Goal: Transaction & Acquisition: Obtain resource

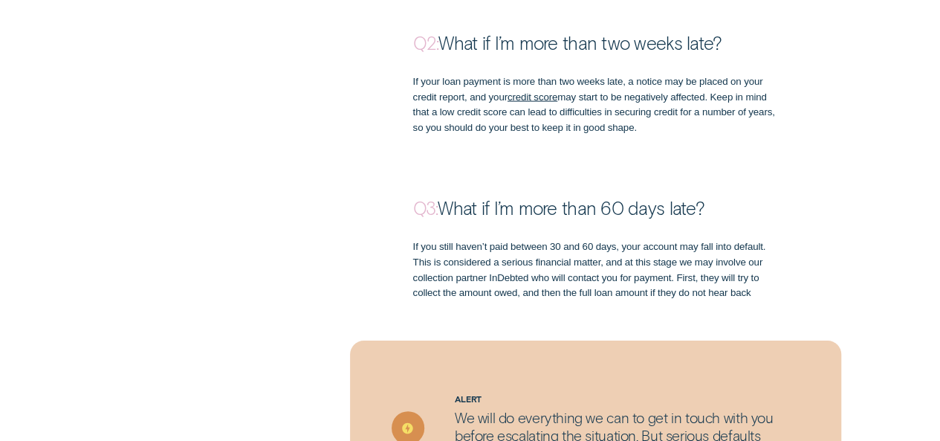
scroll to position [1606, 0]
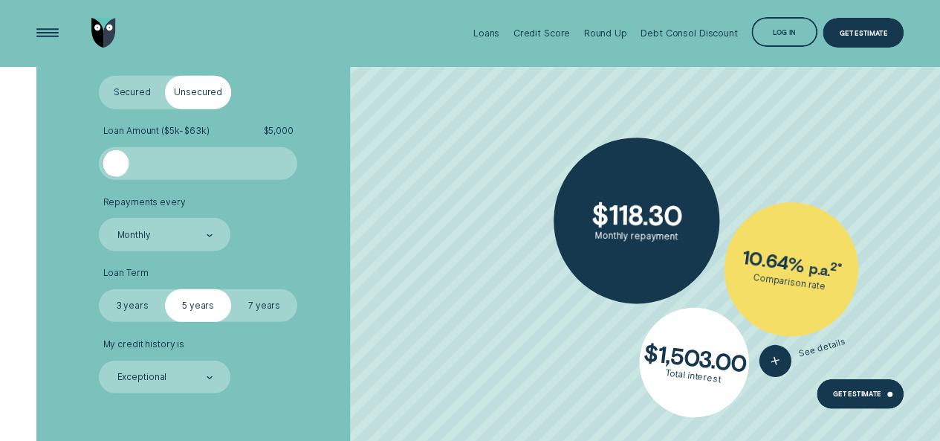
scroll to position [1933, 0]
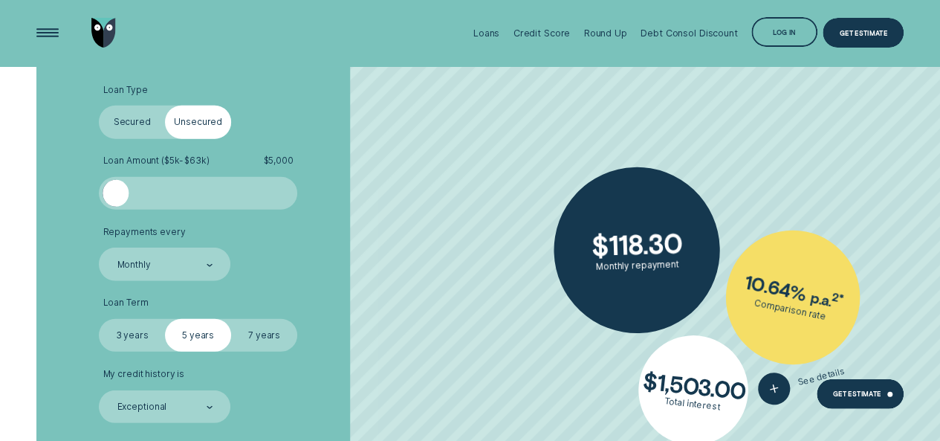
click at [144, 116] on label "Secured" at bounding box center [132, 122] width 66 height 33
click at [99, 106] on input "Secured" at bounding box center [99, 106] width 0 height 0
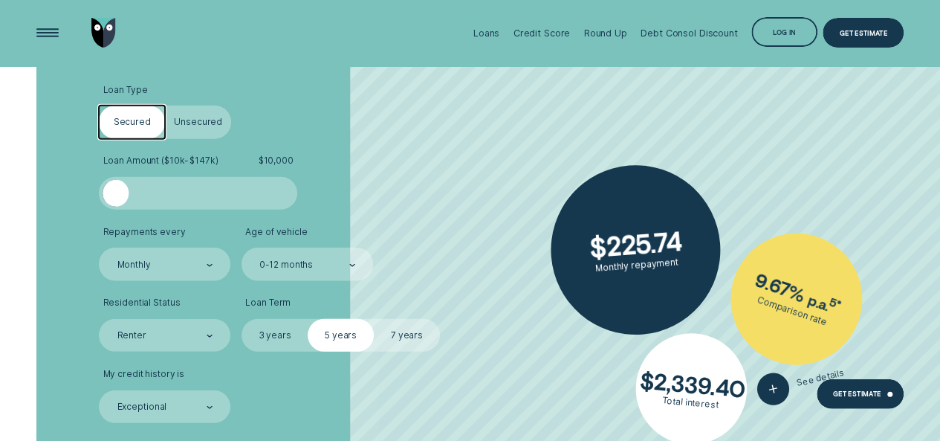
click at [165, 106] on input "Unsecured" at bounding box center [165, 106] width 0 height 0
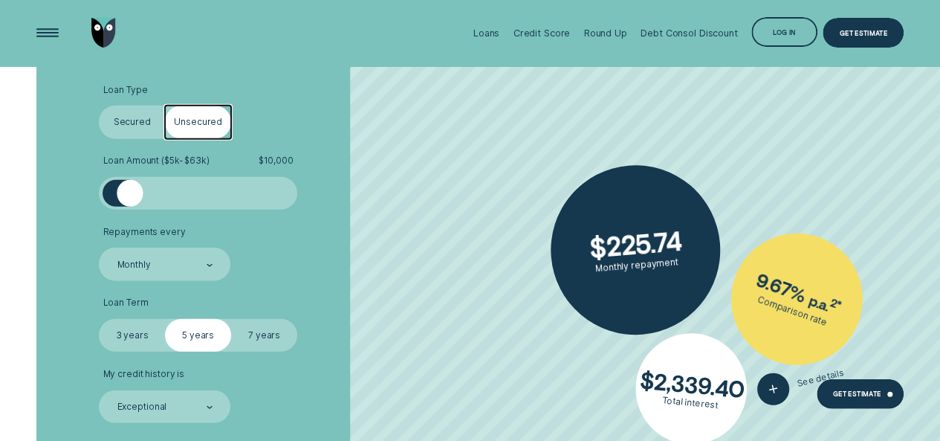
click at [99, 106] on input "Secured" at bounding box center [99, 106] width 0 height 0
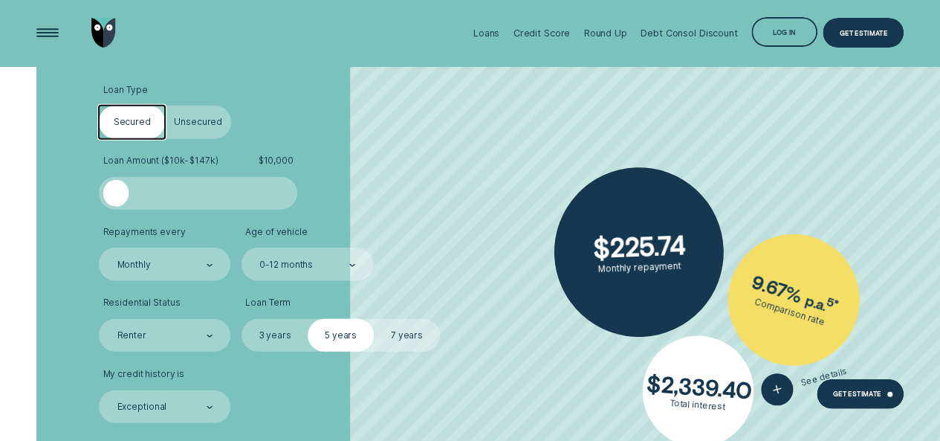
click at [52, 235] on div "Loan Type Select Loan Type Secured Unsecured Loan Amount ( $10k - $147k ) $ 10,…" at bounding box center [469, 297] width 879 height 532
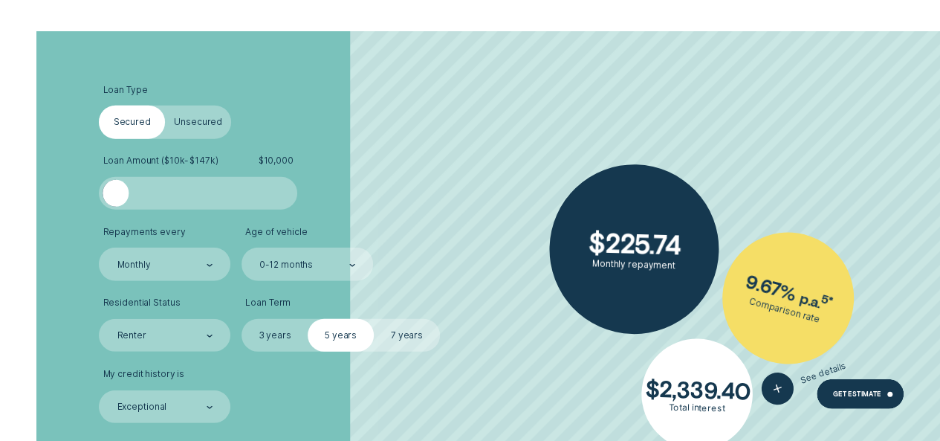
scroll to position [1963, 0]
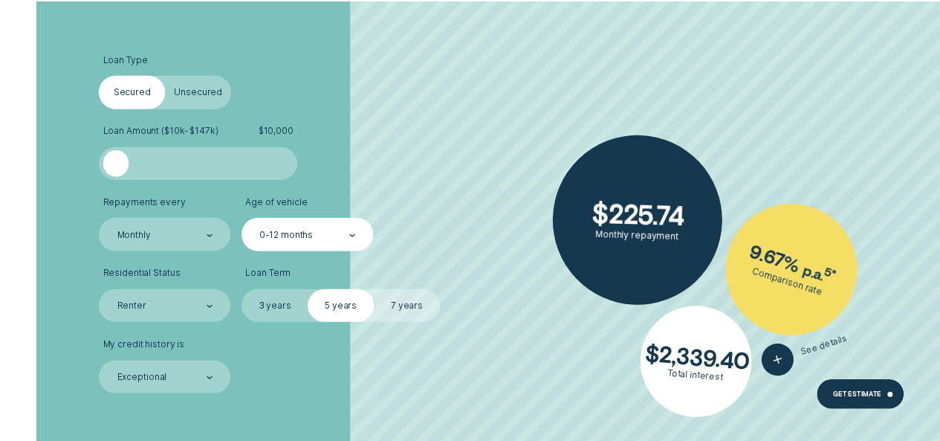
click at [352, 230] on div at bounding box center [352, 234] width 6 height 31
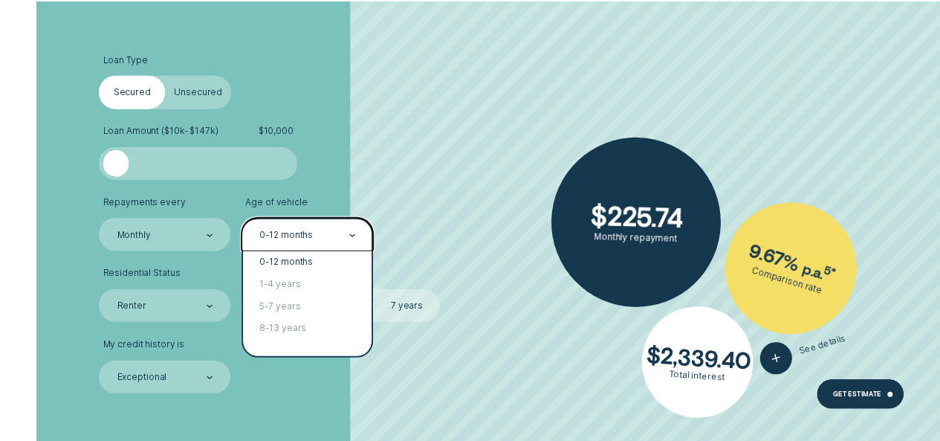
click at [387, 186] on ul "Loan Type Select Loan Type Secured Unsecured Loan Amount ( $10k - $147k ) $ 10,…" at bounding box center [250, 224] width 303 height 338
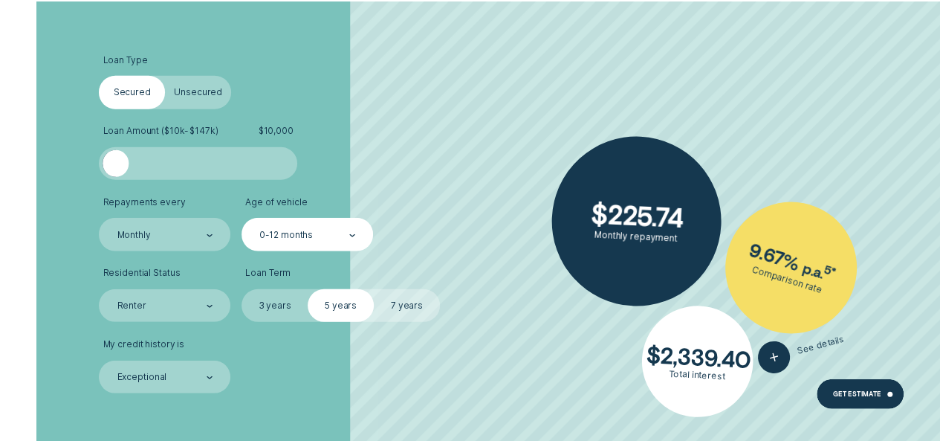
click at [357, 238] on div "0-12 months" at bounding box center [308, 234] width 132 height 33
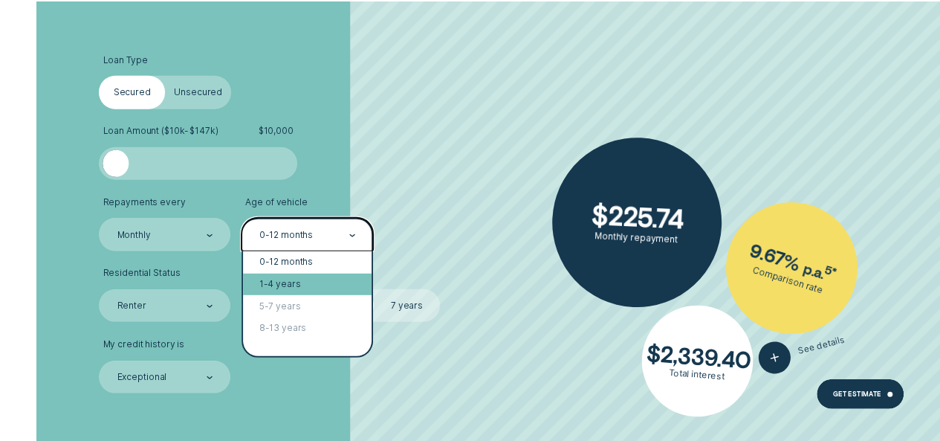
click at [305, 285] on div "1-4 years" at bounding box center [307, 285] width 129 height 22
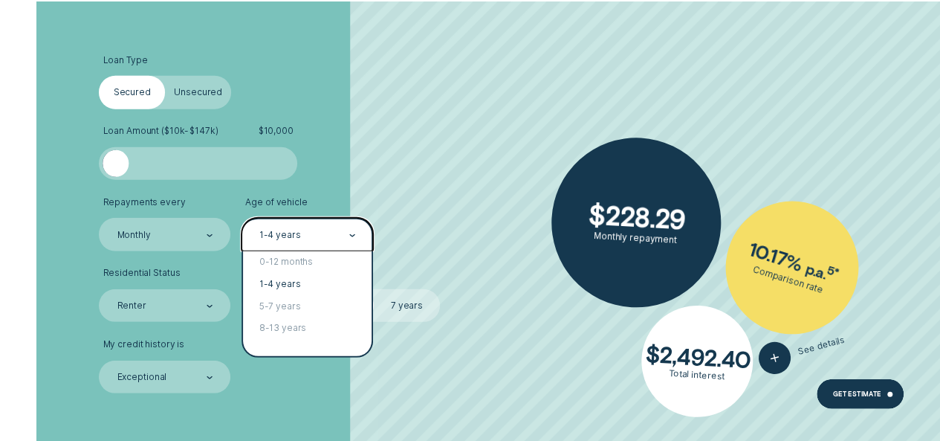
click at [355, 234] on icon at bounding box center [352, 235] width 6 height 3
click at [303, 262] on div "0-12 months" at bounding box center [307, 262] width 129 height 22
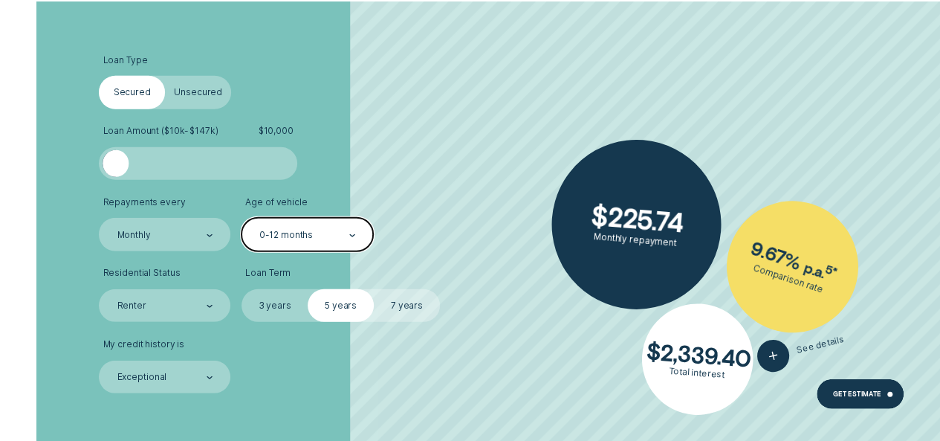
click at [360, 237] on div "0-12 months" at bounding box center [308, 234] width 132 height 33
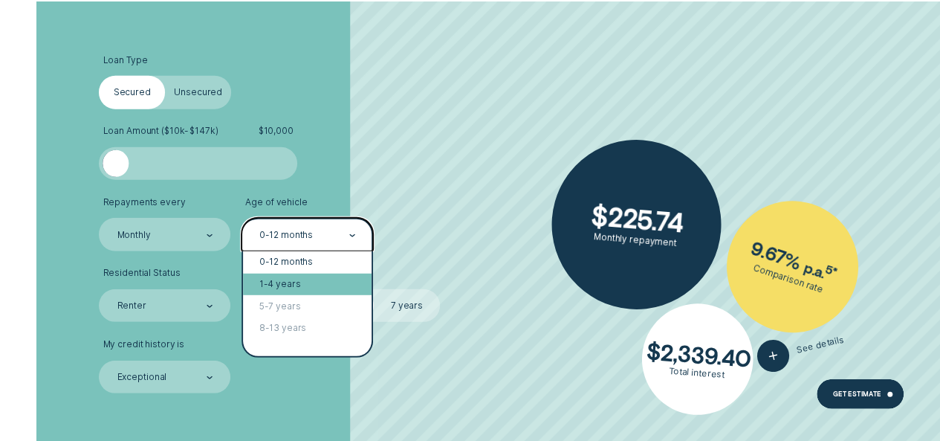
click at [306, 282] on div "1-4 years" at bounding box center [307, 285] width 129 height 22
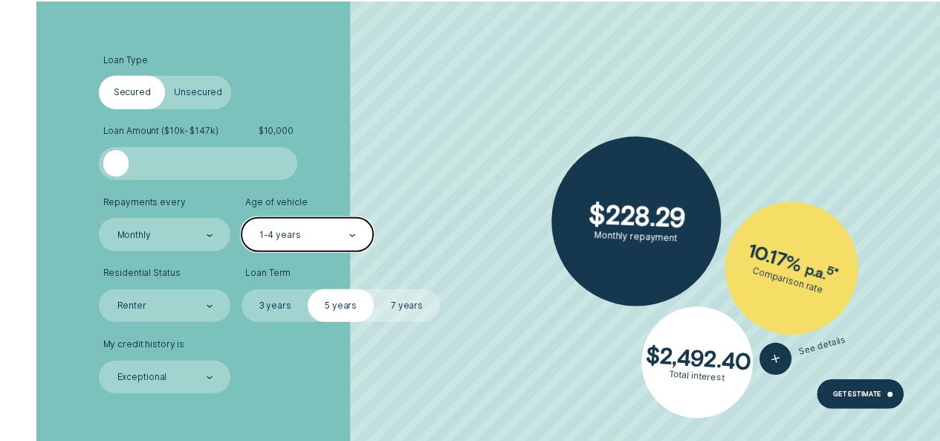
click at [410, 296] on label "7 years" at bounding box center [407, 305] width 66 height 33
click at [374, 289] on input "7 years" at bounding box center [374, 289] width 0 height 0
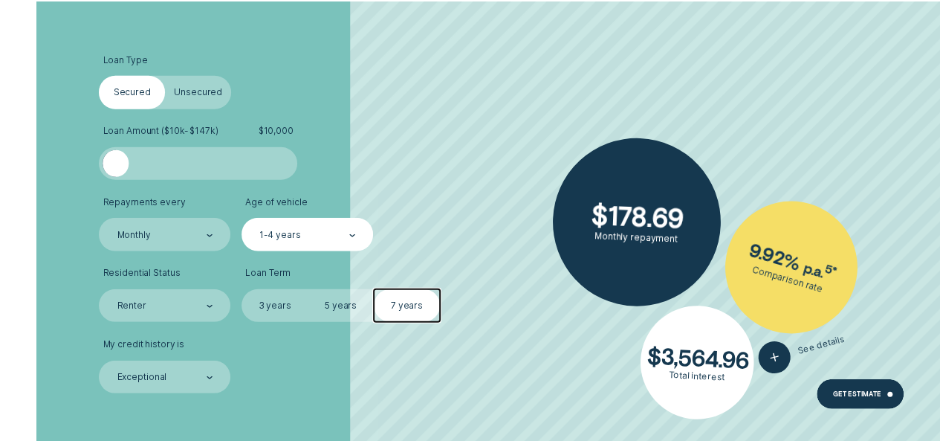
click at [272, 301] on label "3 years" at bounding box center [275, 305] width 66 height 33
click at [242, 289] on input "3 years" at bounding box center [242, 289] width 0 height 0
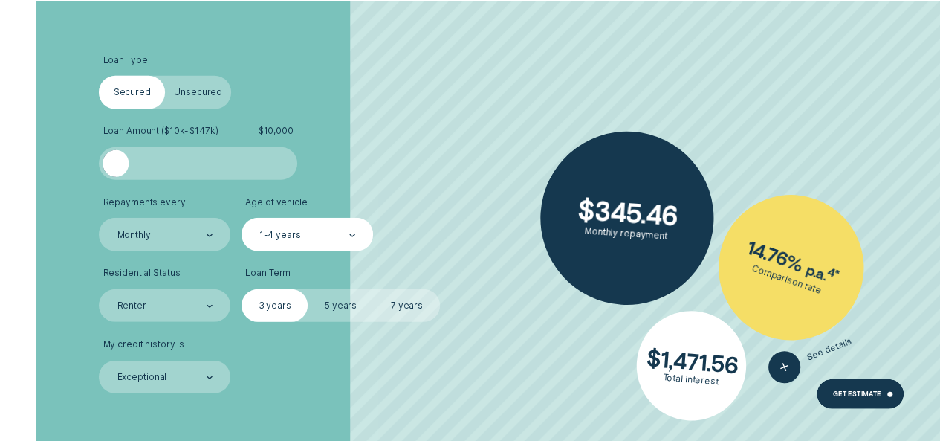
click at [338, 304] on label "5 years" at bounding box center [341, 305] width 66 height 33
click at [308, 289] on input "5 years" at bounding box center [308, 289] width 0 height 0
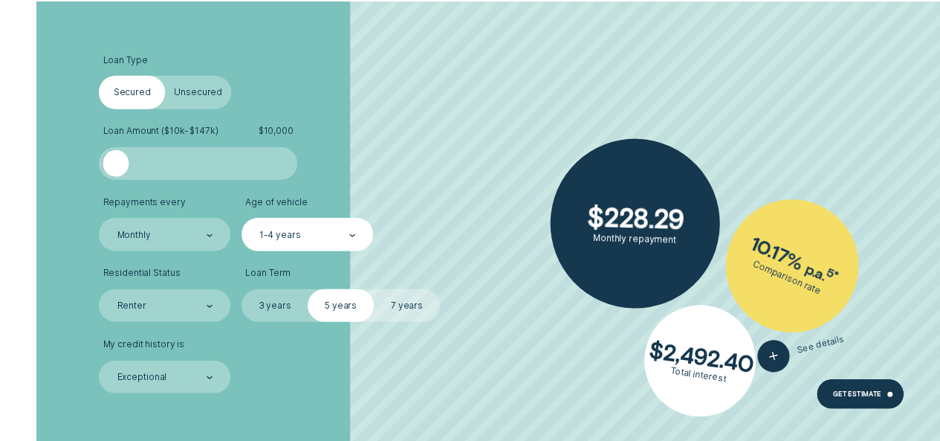
click at [397, 304] on label "7 years" at bounding box center [407, 305] width 66 height 33
click at [374, 289] on input "7 years" at bounding box center [374, 289] width 0 height 0
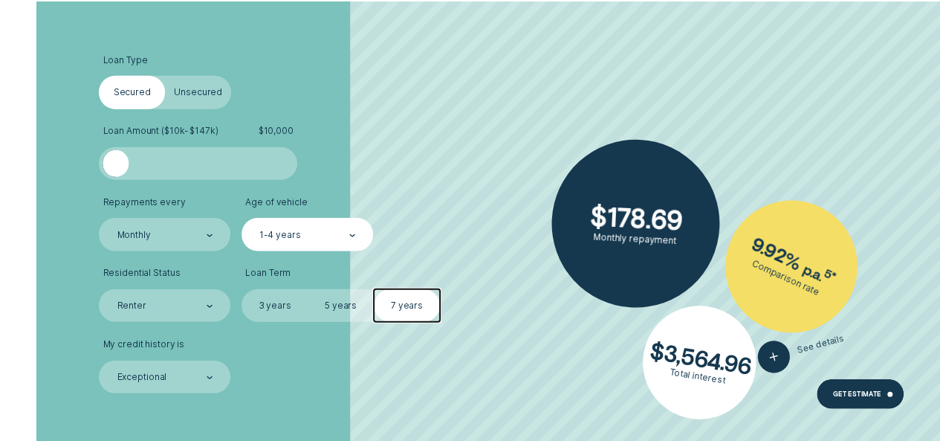
click at [283, 309] on label "3 years" at bounding box center [275, 305] width 66 height 33
click at [242, 289] on input "3 years" at bounding box center [242, 289] width 0 height 0
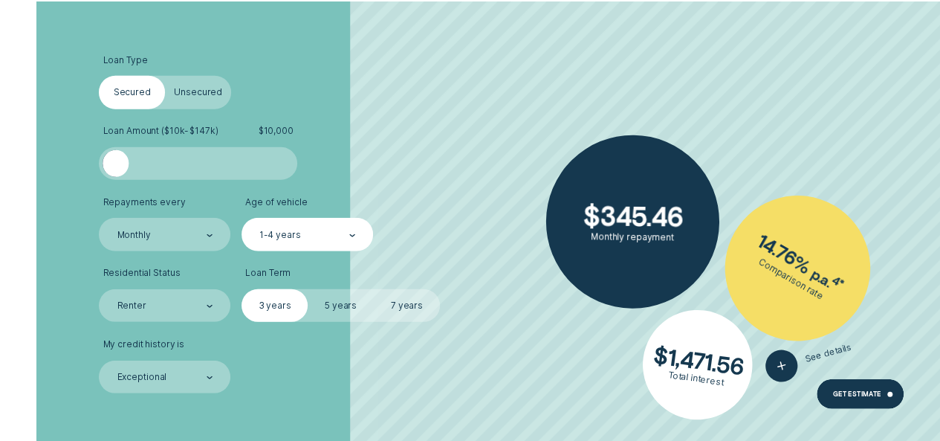
click at [345, 307] on label "5 years" at bounding box center [341, 305] width 66 height 33
click at [308, 289] on input "5 years" at bounding box center [308, 289] width 0 height 0
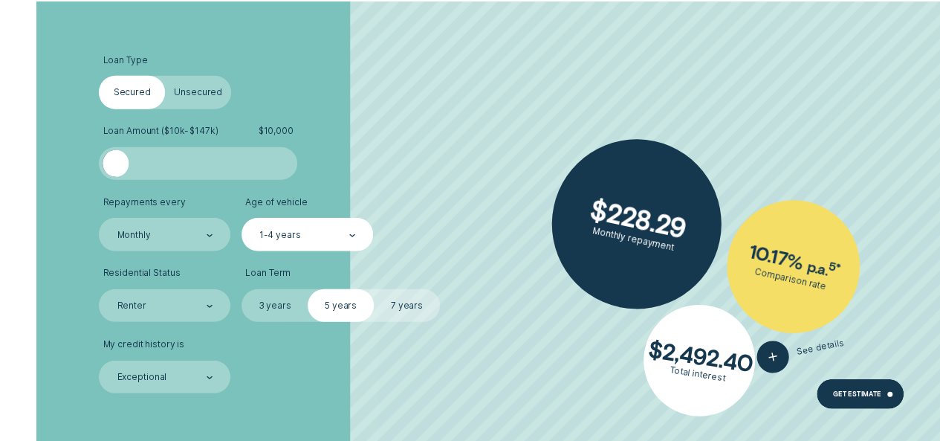
click at [281, 300] on label "3 years" at bounding box center [275, 305] width 66 height 33
click at [242, 289] on input "3 years" at bounding box center [242, 289] width 0 height 0
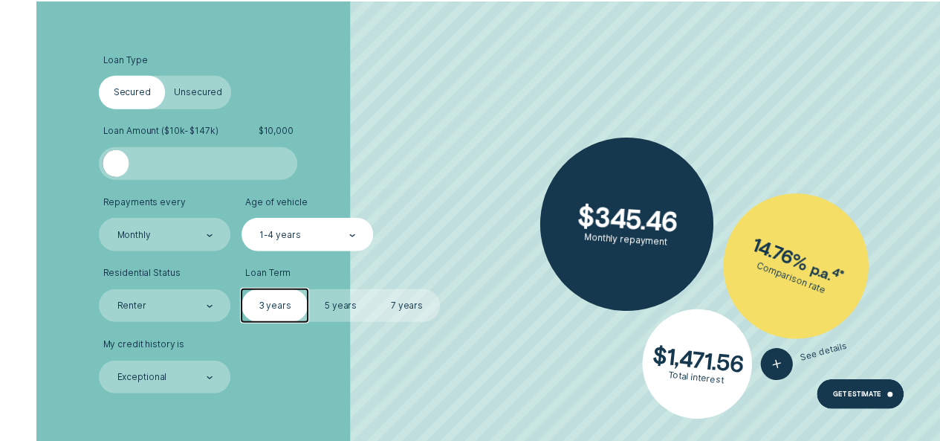
click at [404, 298] on label "7 years" at bounding box center [407, 305] width 66 height 33
click at [374, 289] on input "7 years" at bounding box center [374, 289] width 0 height 0
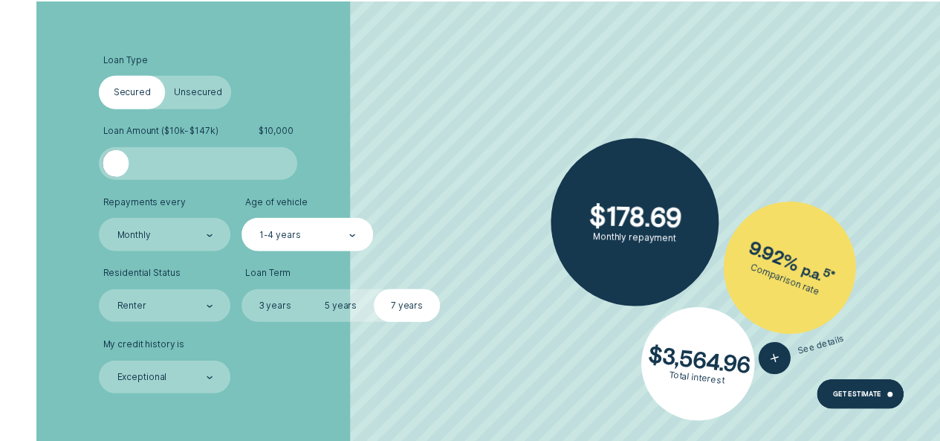
click at [348, 306] on label "5 years" at bounding box center [341, 305] width 66 height 33
click at [308, 289] on input "5 years" at bounding box center [308, 289] width 0 height 0
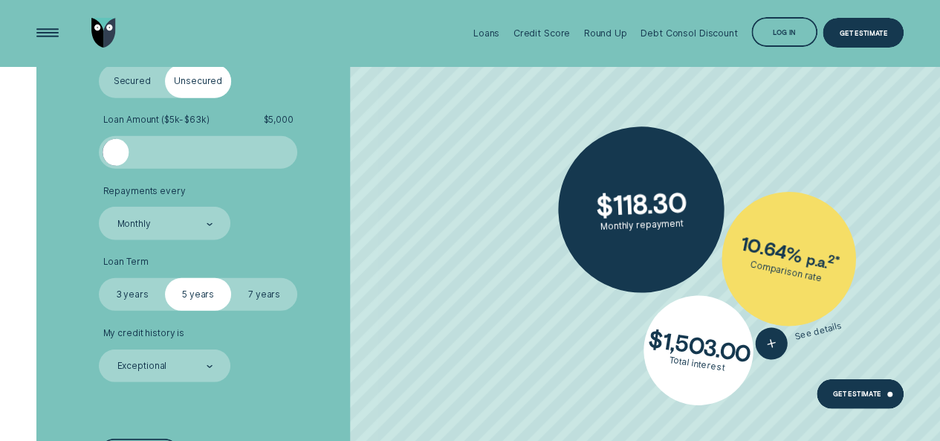
scroll to position [1972, 0]
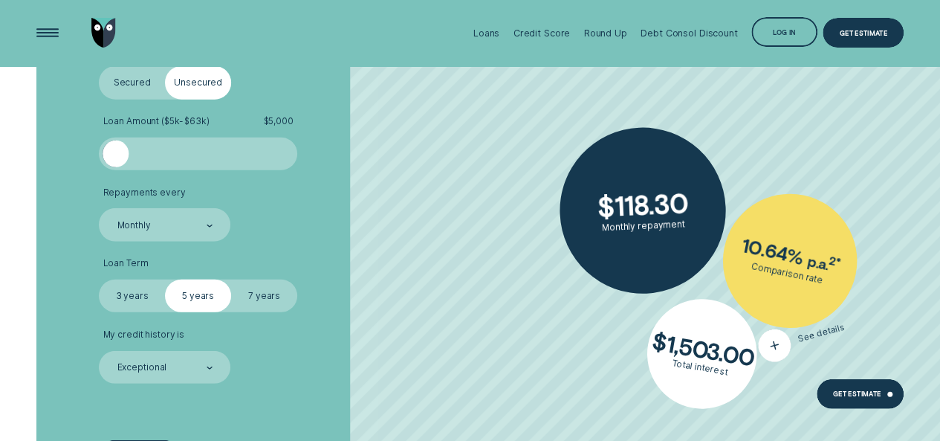
click at [774, 346] on li "See details" at bounding box center [774, 346] width 0 height 0
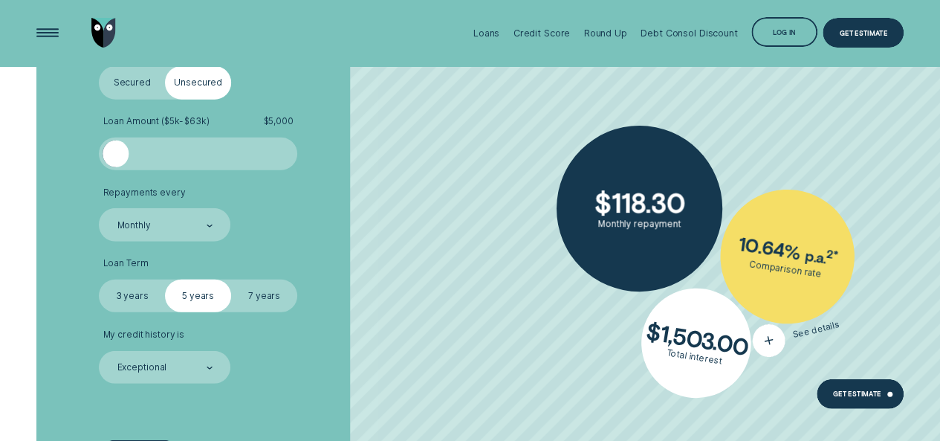
click at [776, 338] on icon "button" at bounding box center [768, 341] width 21 height 25
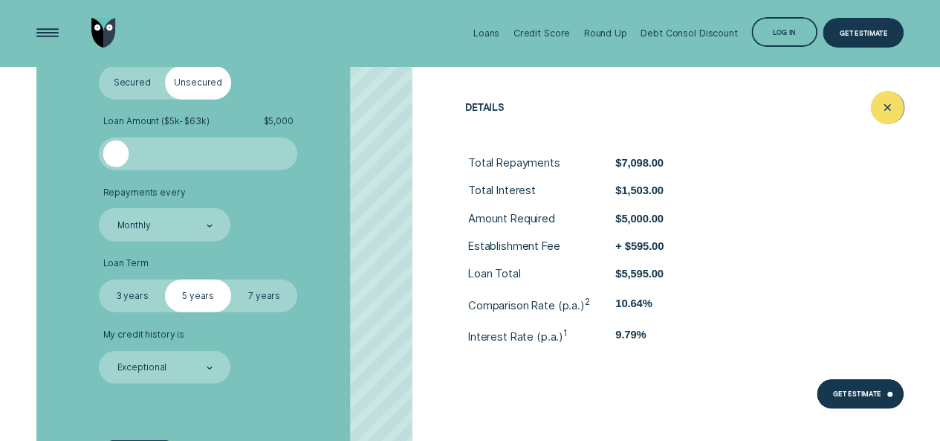
click at [884, 105] on icon "Close loan details" at bounding box center [887, 108] width 17 height 23
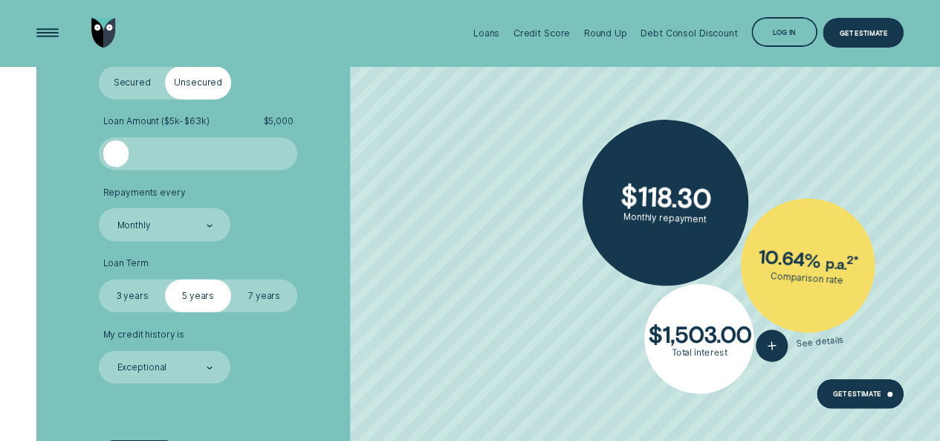
scroll to position [1943, 0]
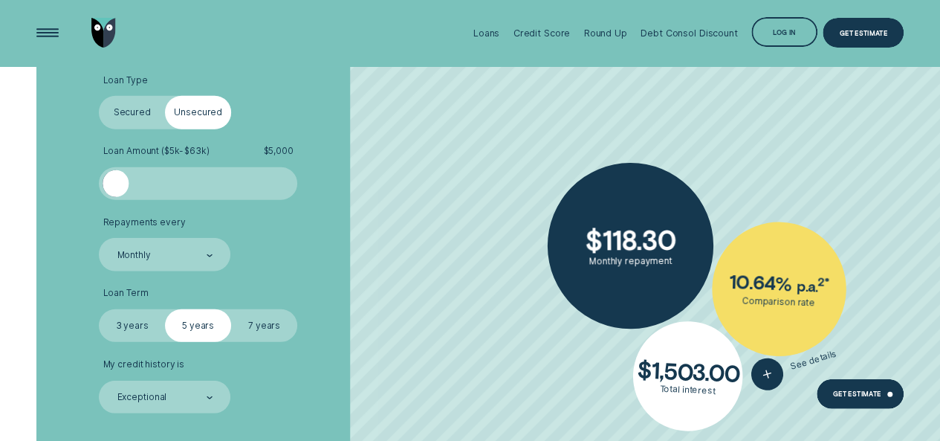
click at [132, 102] on label "Secured" at bounding box center [132, 112] width 66 height 33
click at [99, 96] on input "Secured" at bounding box center [99, 96] width 0 height 0
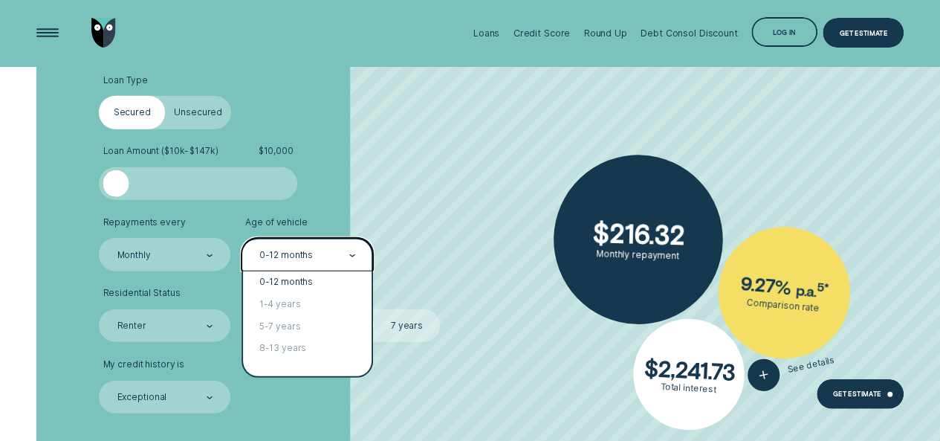
click at [351, 254] on icon at bounding box center [352, 255] width 6 height 3
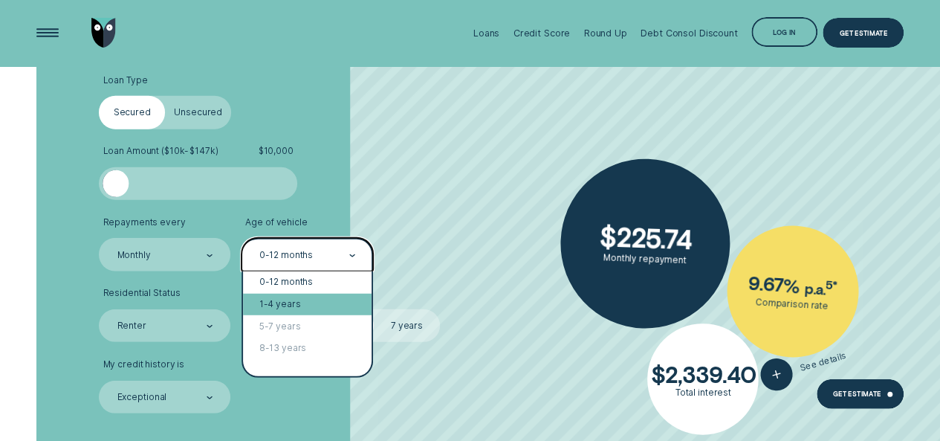
click at [312, 303] on div "1-4 years" at bounding box center [307, 305] width 129 height 22
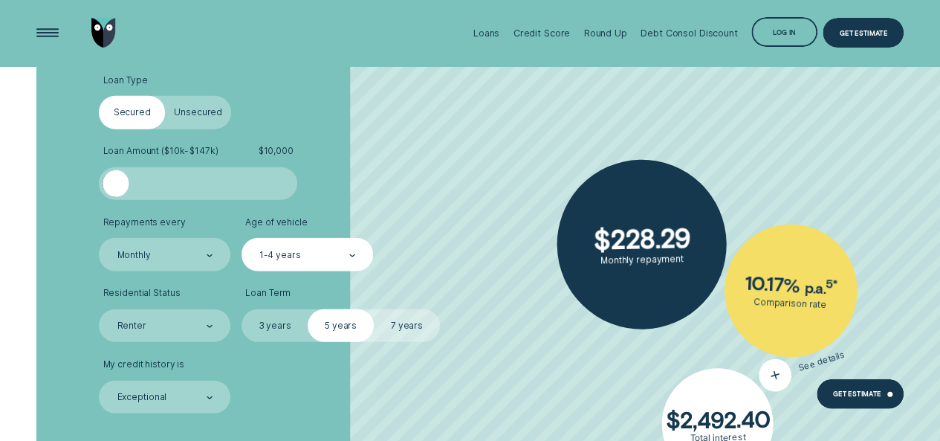
click at [801, 372] on button "See details" at bounding box center [802, 368] width 94 height 57
